Goal: Transaction & Acquisition: Purchase product/service

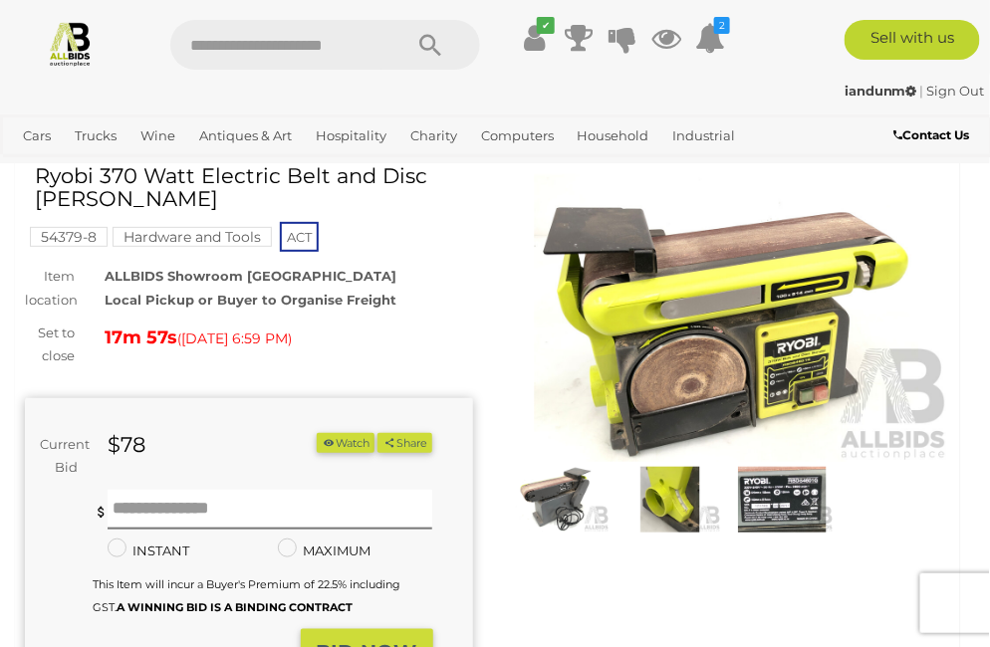
scroll to position [77, 0]
click at [123, 519] on input "text" at bounding box center [270, 510] width 325 height 40
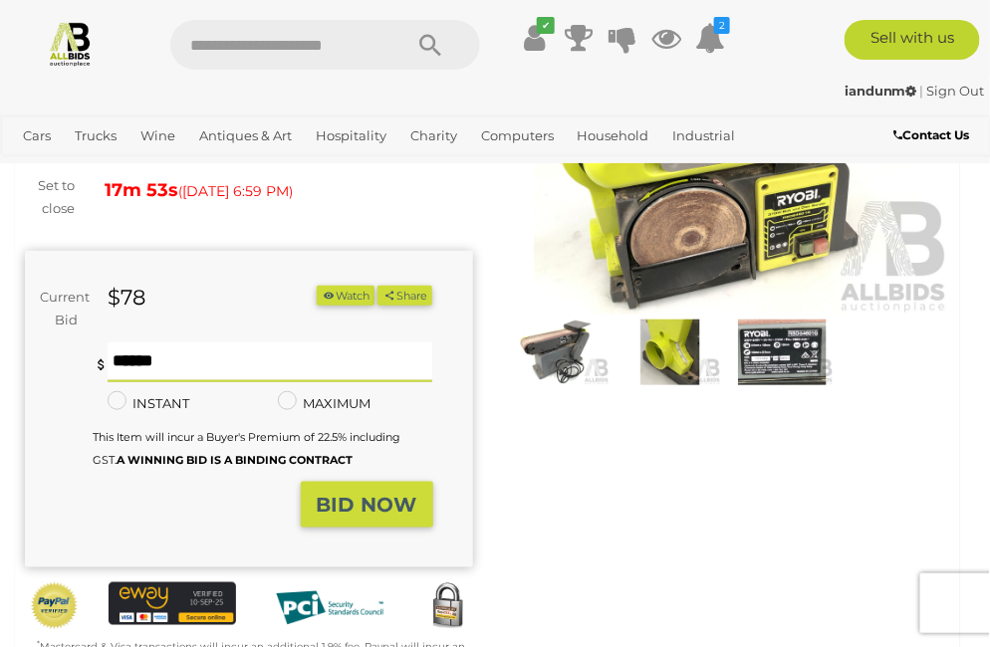
scroll to position [236, 0]
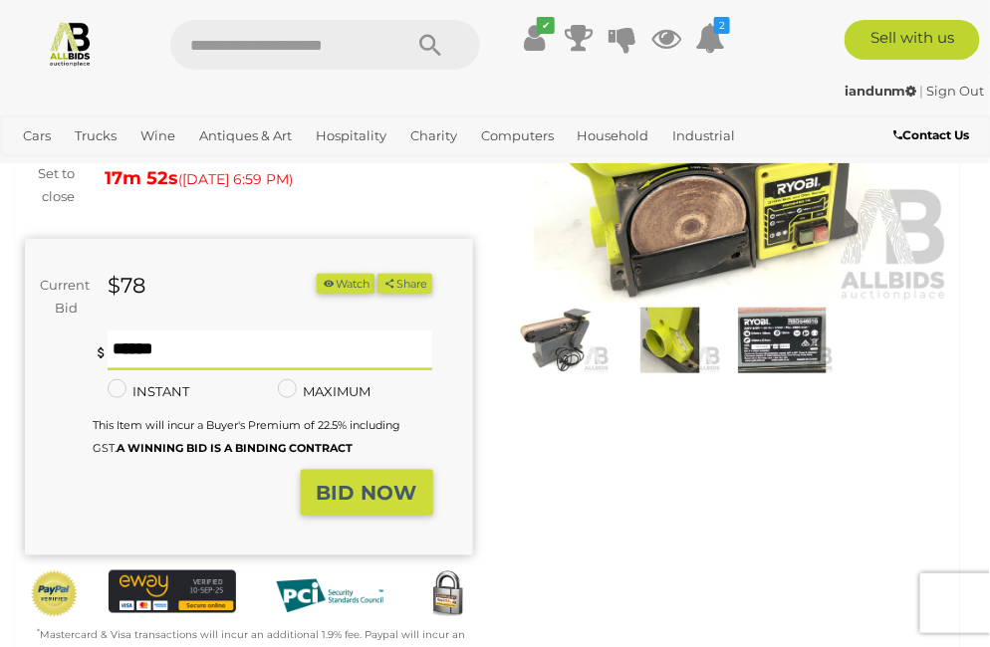
type input "**"
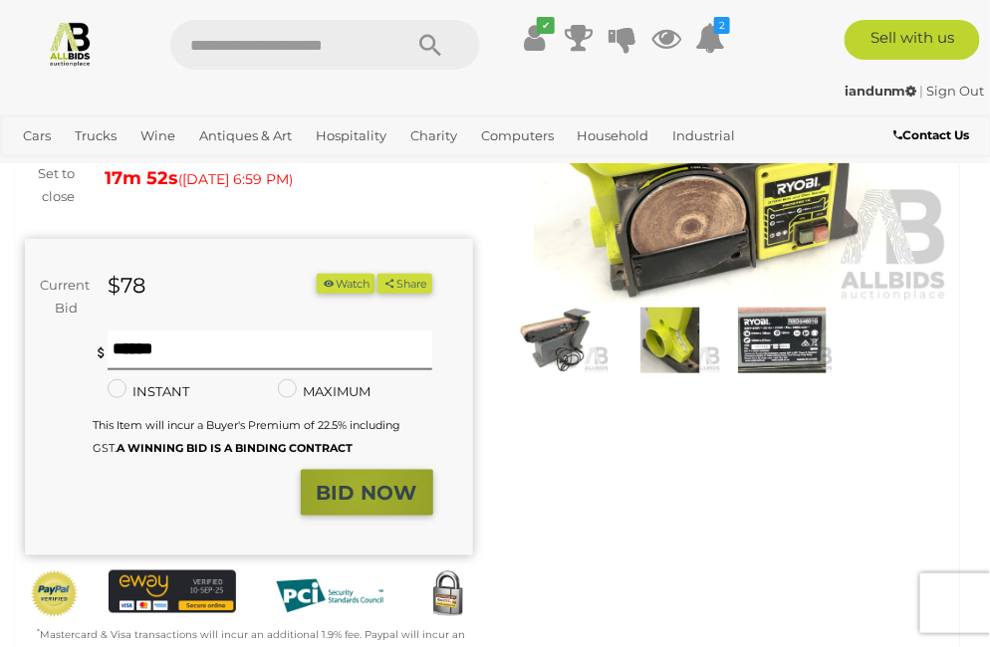
click at [361, 497] on strong "BID NOW" at bounding box center [367, 493] width 101 height 24
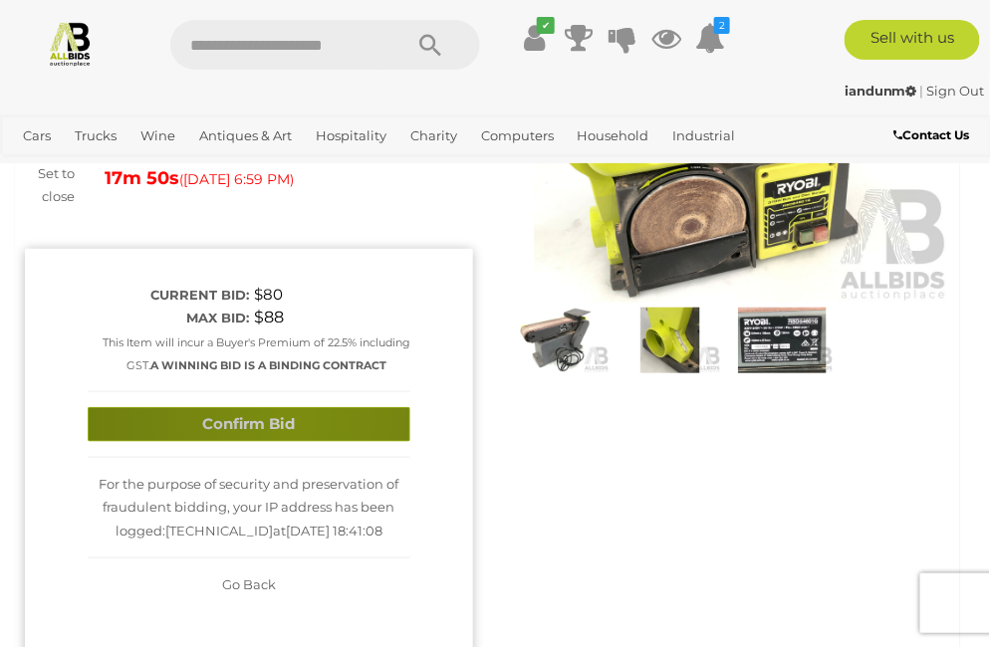
click at [295, 420] on button "Confirm Bid" at bounding box center [249, 424] width 323 height 35
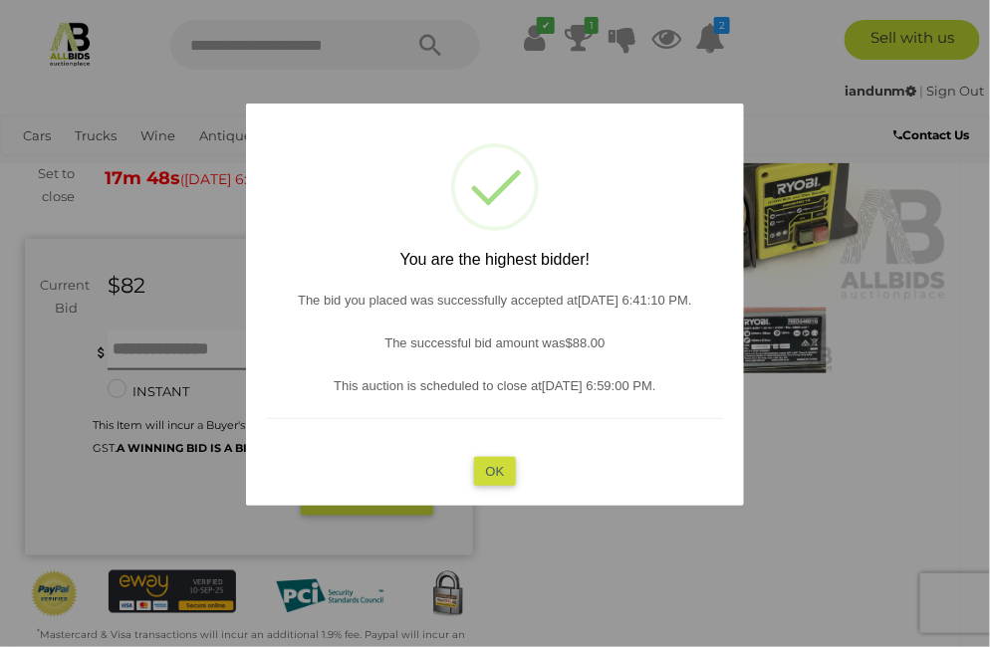
click at [484, 471] on button "OK" at bounding box center [495, 471] width 43 height 29
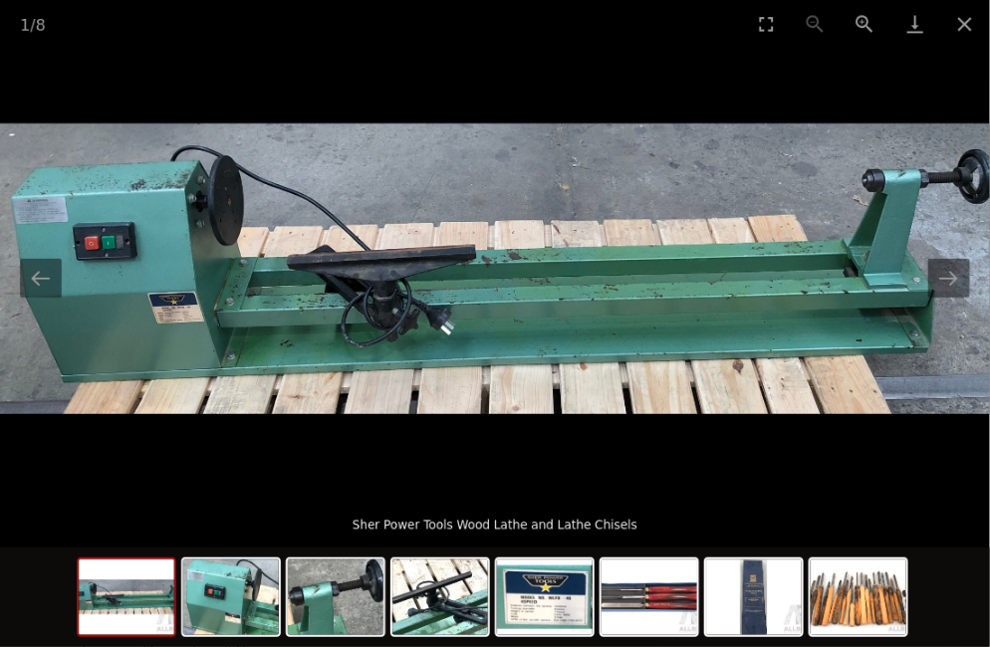
scroll to position [558, 0]
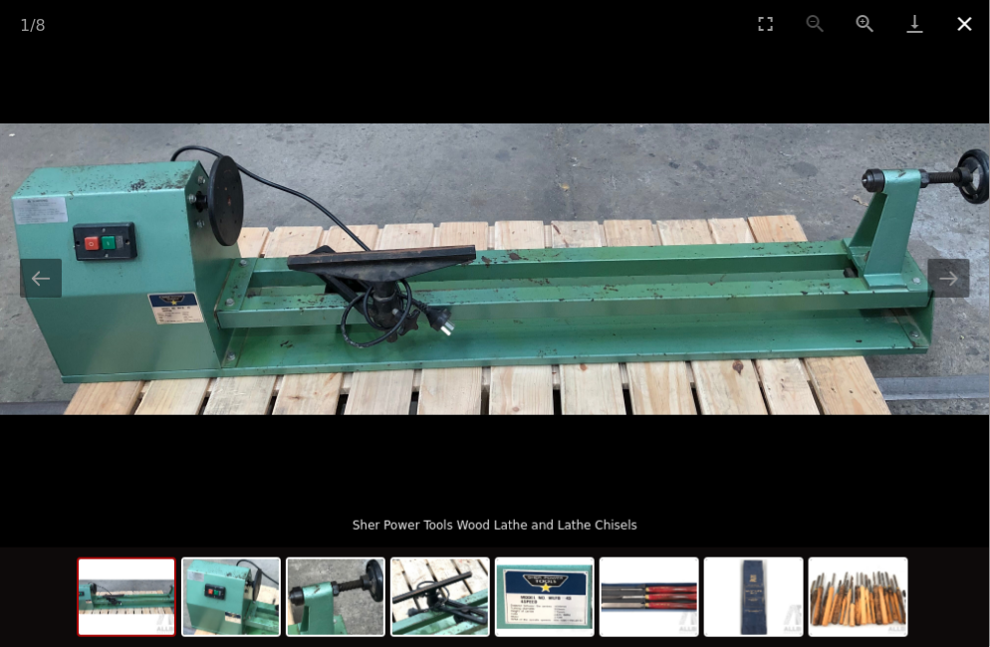
click at [964, 22] on button "Close gallery" at bounding box center [965, 23] width 50 height 47
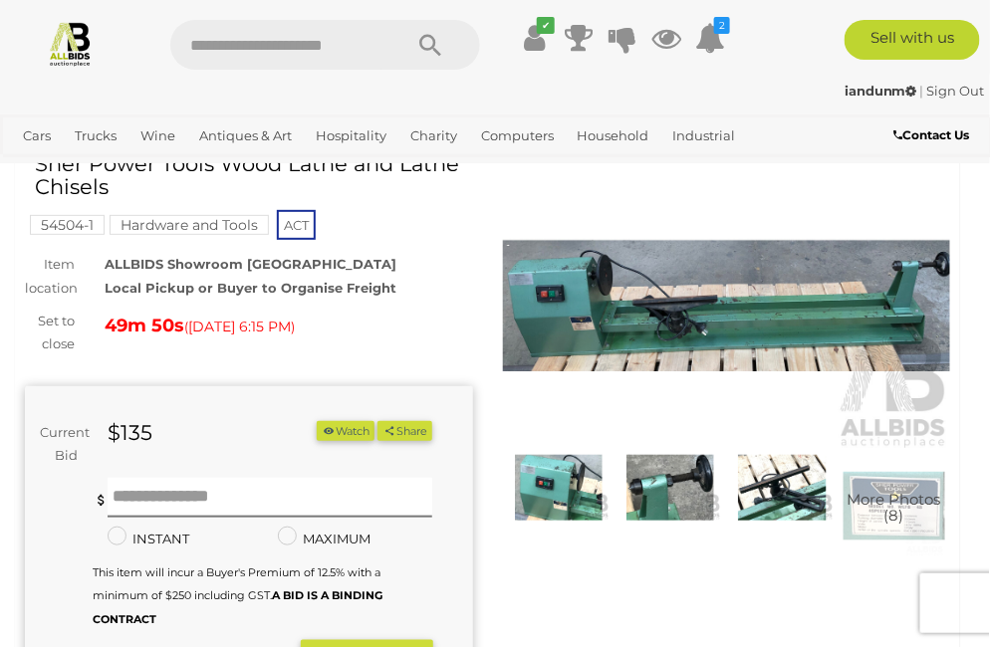
scroll to position [80, 0]
